Goal: Task Accomplishment & Management: Use online tool/utility

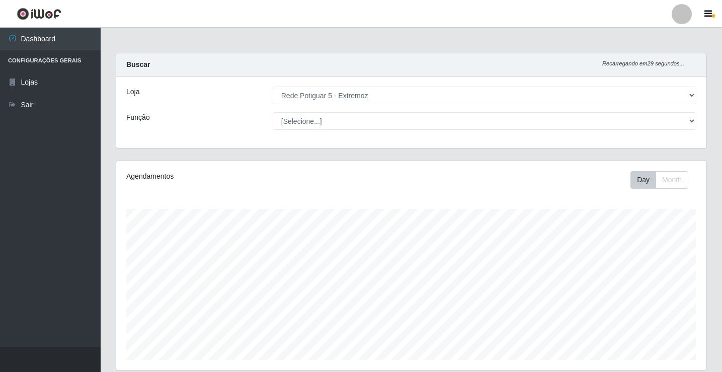
select select "79"
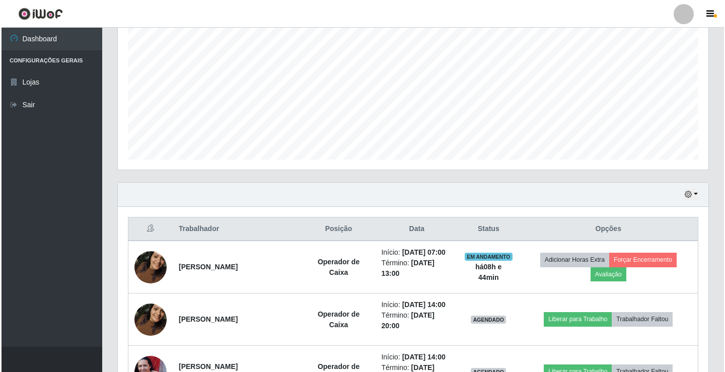
scroll to position [218, 0]
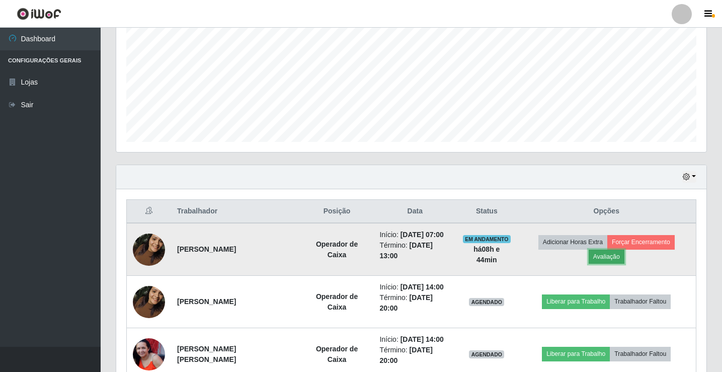
click at [601, 256] on button "Avaliação" at bounding box center [607, 257] width 36 height 14
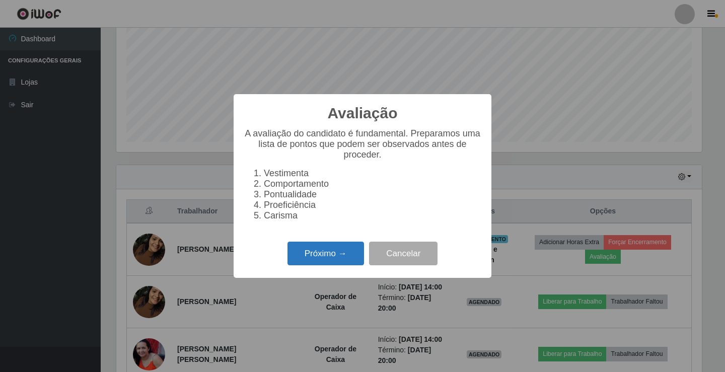
click at [338, 254] on button "Próximo →" at bounding box center [325, 254] width 76 height 24
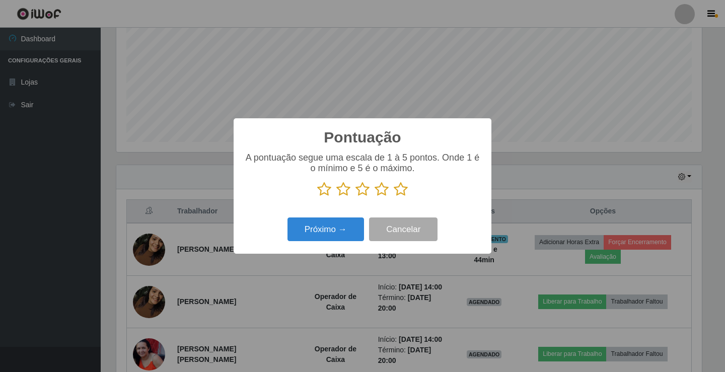
click at [399, 196] on icon at bounding box center [400, 189] width 14 height 15
click at [393, 197] on input "radio" at bounding box center [393, 197] width 0 height 0
click at [355, 224] on button "Próximo →" at bounding box center [325, 229] width 76 height 24
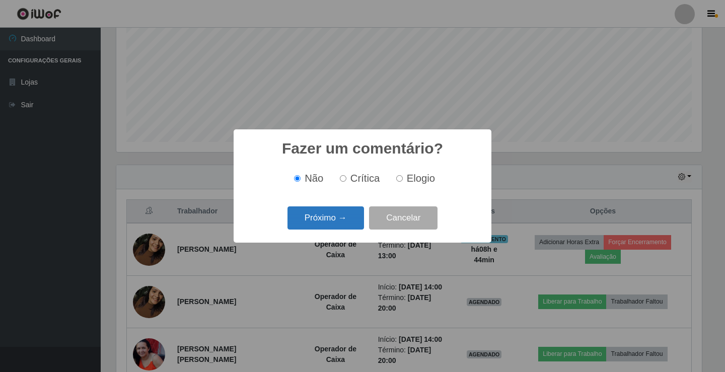
click at [353, 222] on button "Próximo →" at bounding box center [325, 218] width 76 height 24
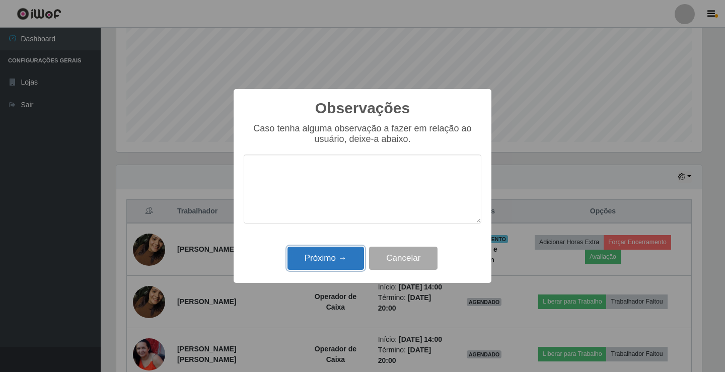
click at [346, 257] on button "Próximo →" at bounding box center [325, 259] width 76 height 24
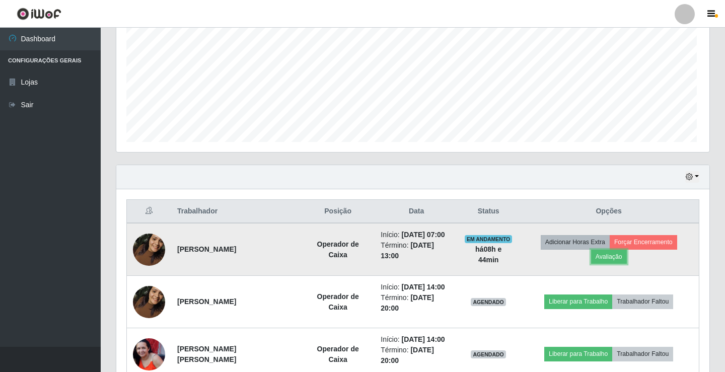
scroll to position [209, 590]
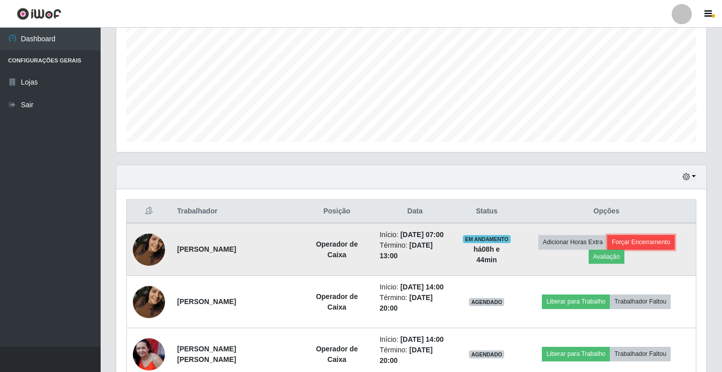
click at [657, 243] on button "Forçar Encerramento" at bounding box center [640, 242] width 67 height 14
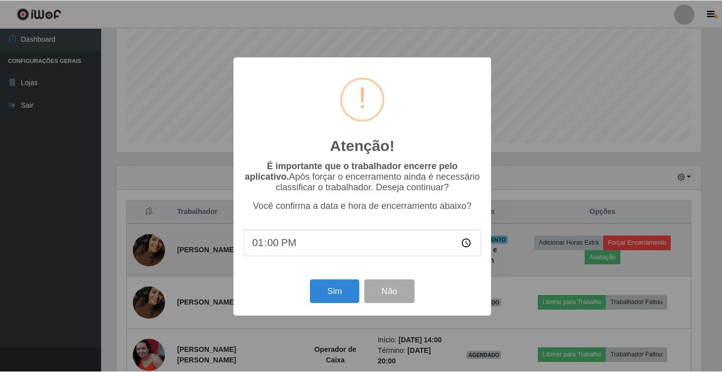
scroll to position [209, 585]
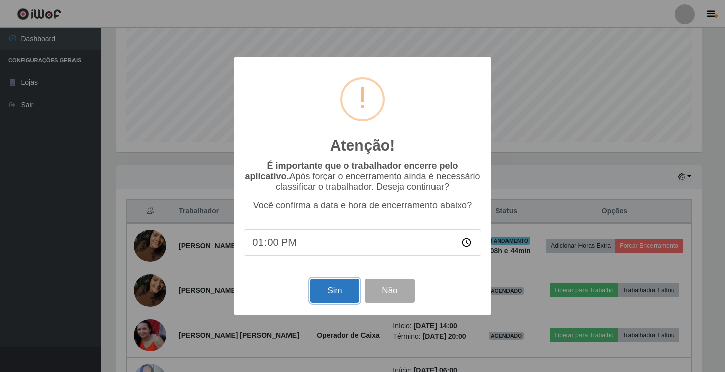
click at [335, 289] on button "Sim" at bounding box center [334, 291] width 49 height 24
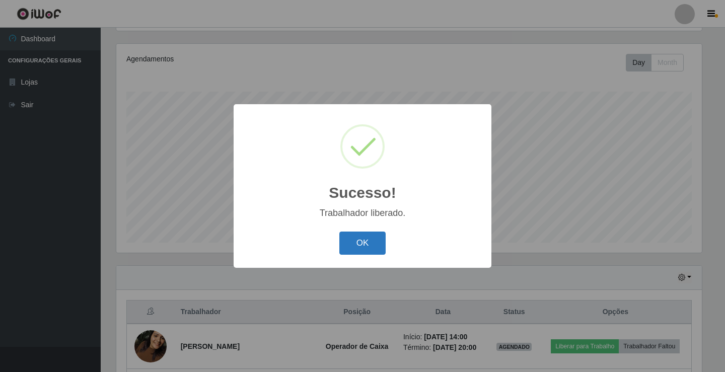
click at [376, 249] on button "OK" at bounding box center [362, 243] width 47 height 24
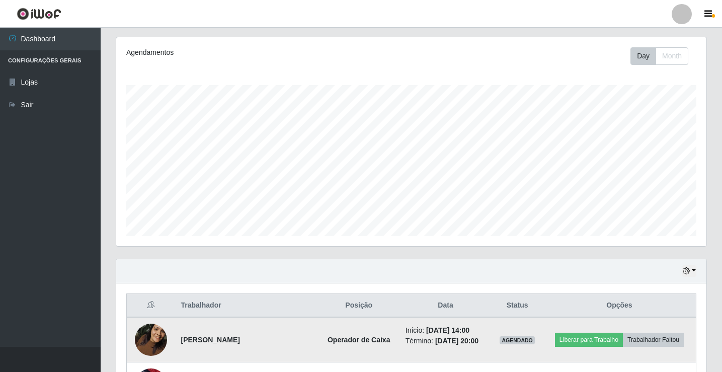
scroll to position [218, 0]
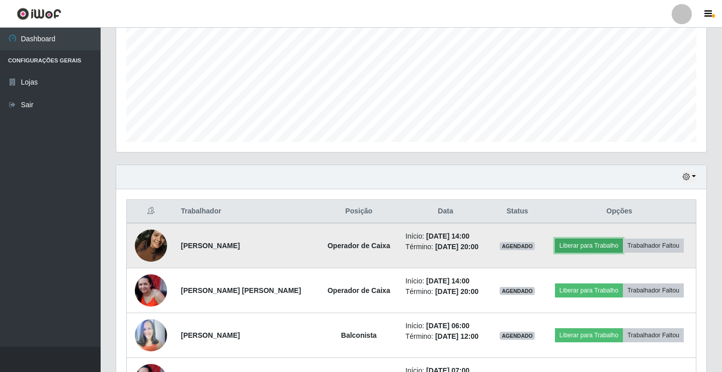
click at [567, 241] on button "Liberar para Trabalho" at bounding box center [589, 245] width 68 height 14
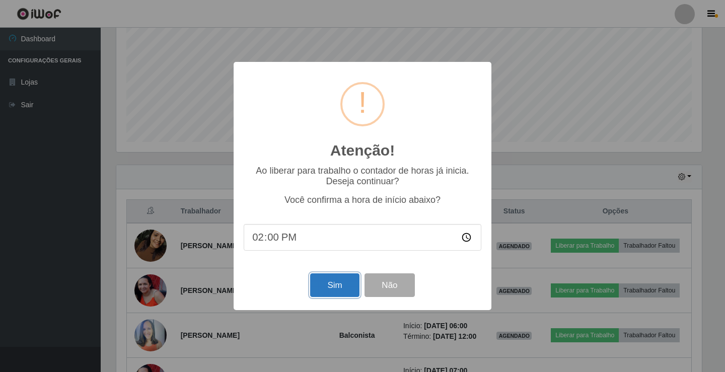
click at [337, 289] on button "Sim" at bounding box center [334, 285] width 49 height 24
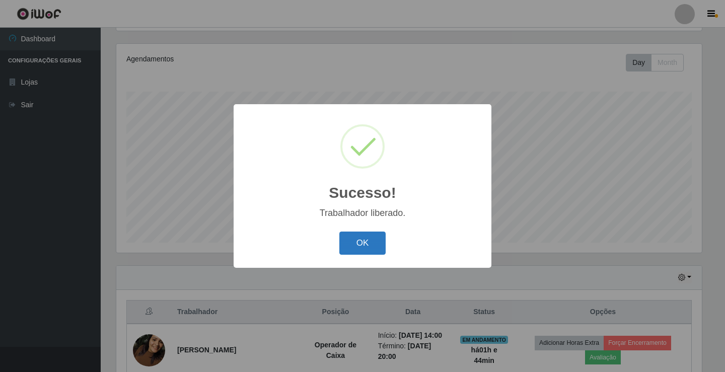
click at [368, 246] on button "OK" at bounding box center [362, 243] width 47 height 24
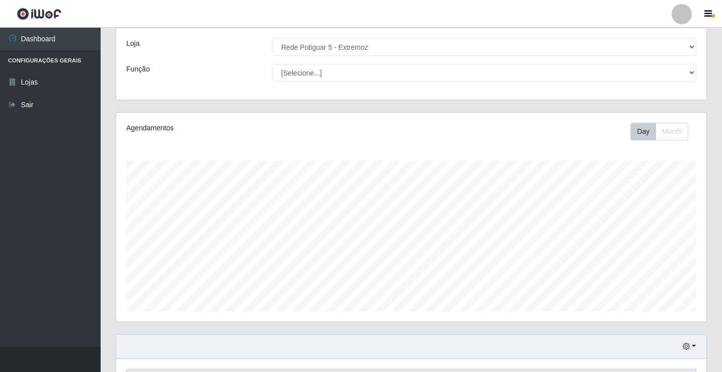
scroll to position [0, 0]
